Goal: Task Accomplishment & Management: Manage account settings

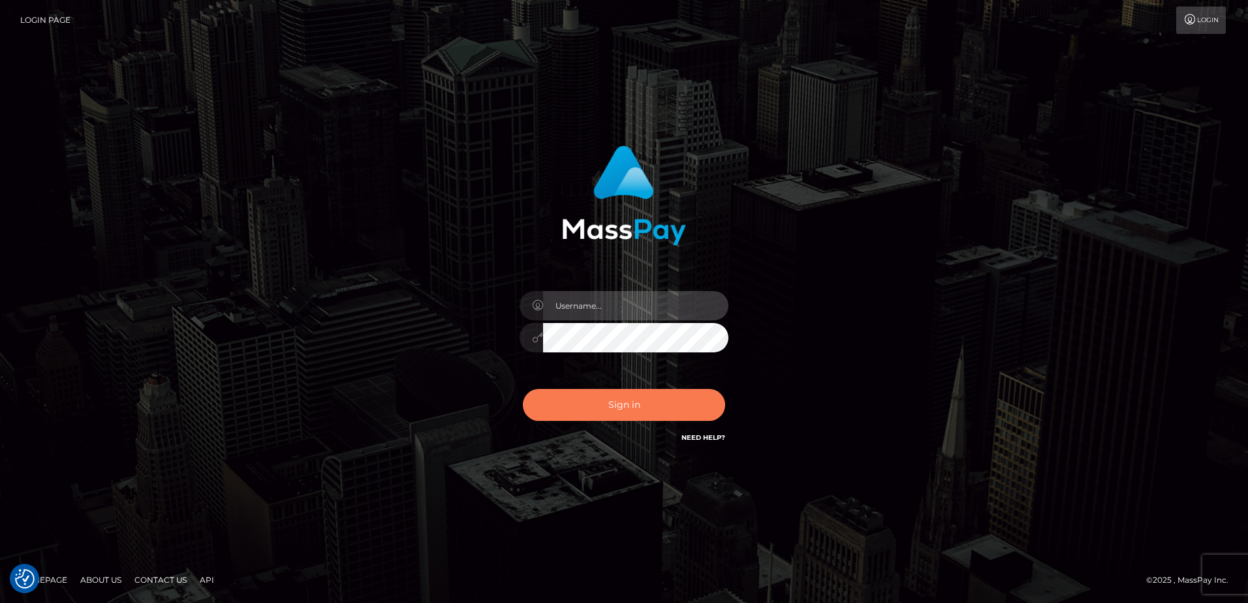
type input "Dan"
click at [649, 405] on button "Sign in" at bounding box center [624, 405] width 202 height 32
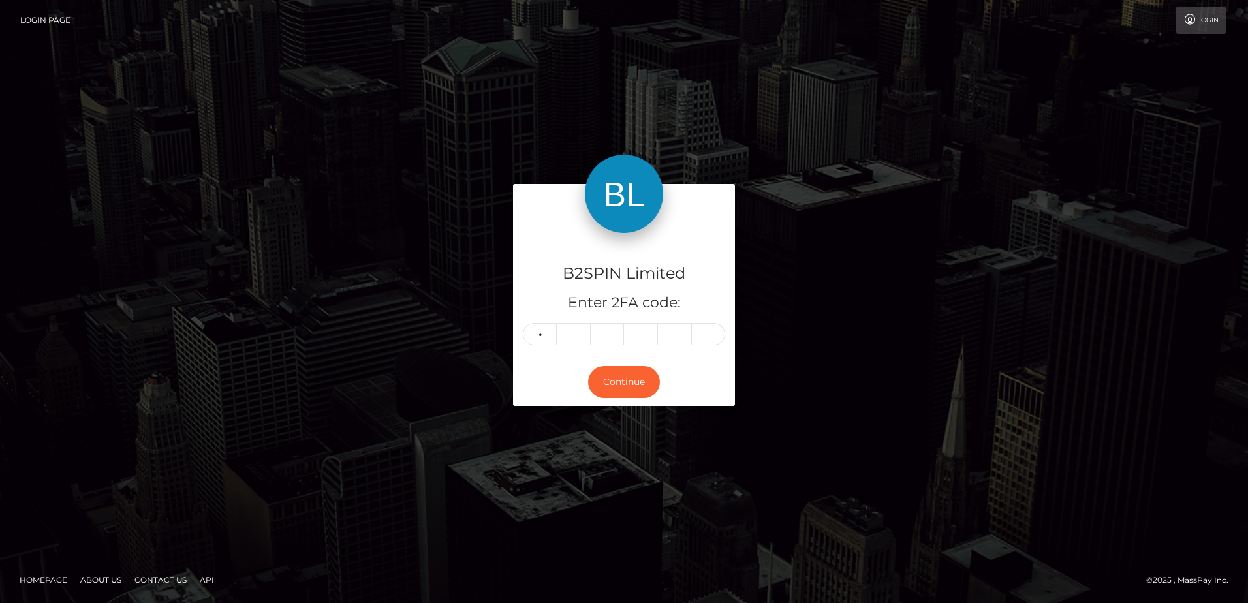
type input "8"
type input "1"
type input "3"
type input "1"
type input "8"
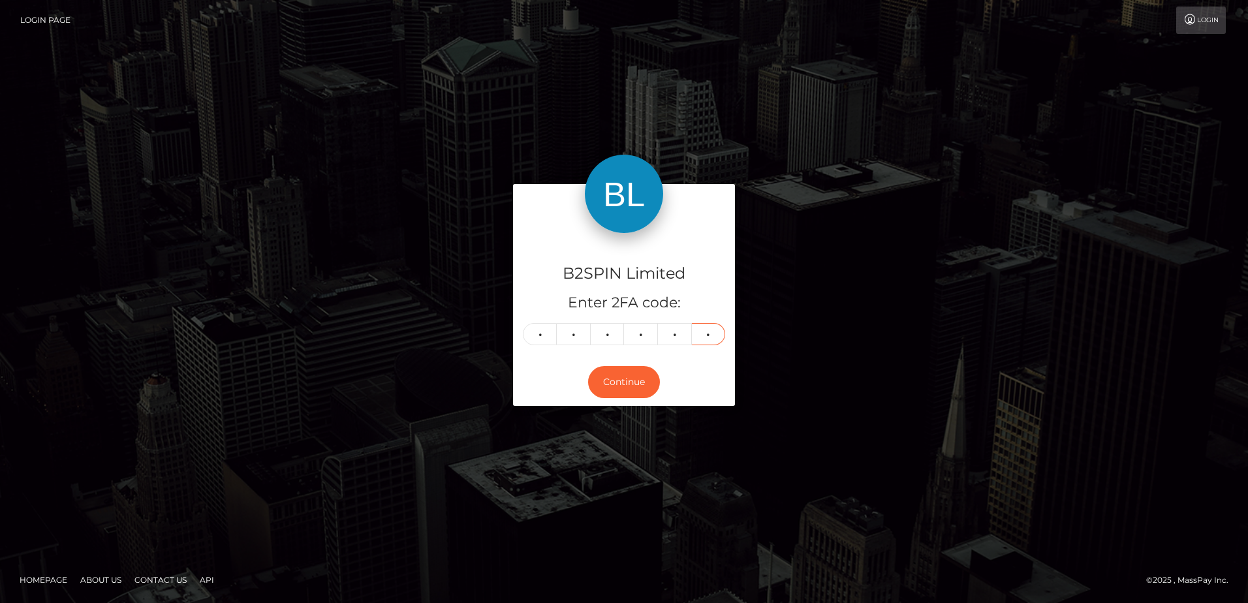
type input "7"
click at [356, 344] on div "B2SPIN Limited Enter 2FA code: 8 1 3 1 8 7 813187 Continue" at bounding box center [624, 301] width 744 height 234
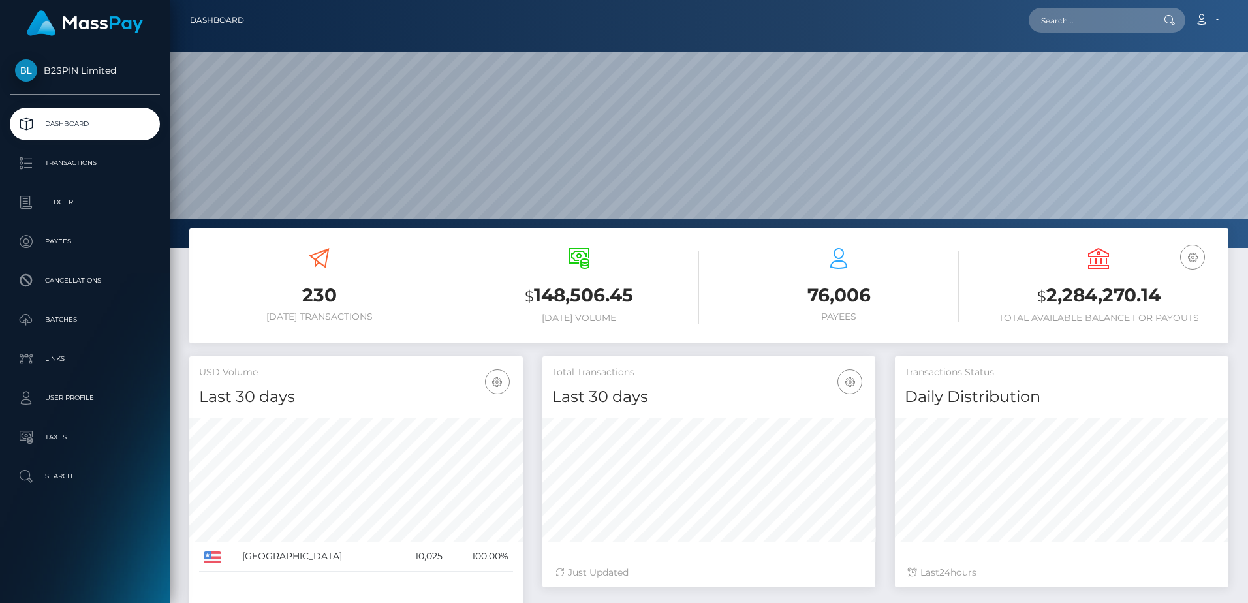
scroll to position [232, 333]
click at [1081, 305] on h3 "$ 2,284,270.14" at bounding box center [1098, 296] width 240 height 27
copy h3 "2,284,270.14"
